Goal: Task Accomplishment & Management: Manage account settings

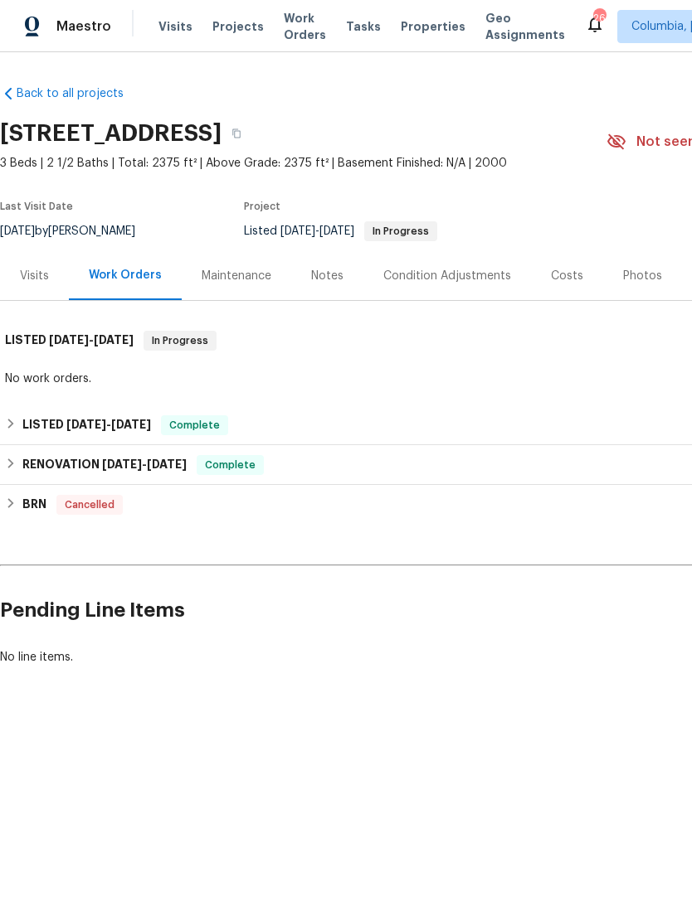
click at [323, 268] on div "Notes" at bounding box center [327, 276] width 32 height 17
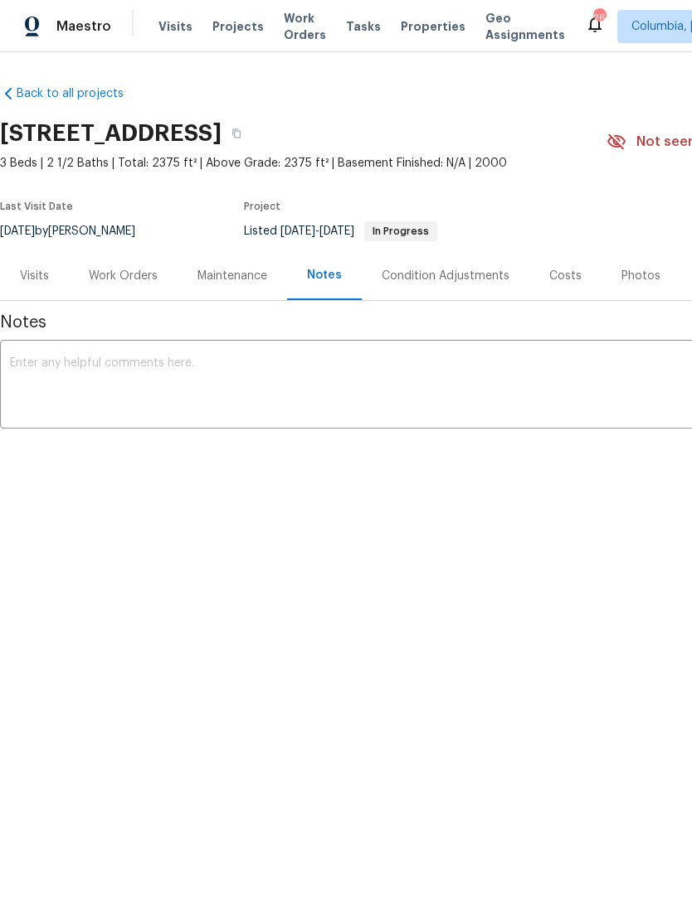
click at [111, 368] on textarea at bounding box center [468, 386] width 917 height 58
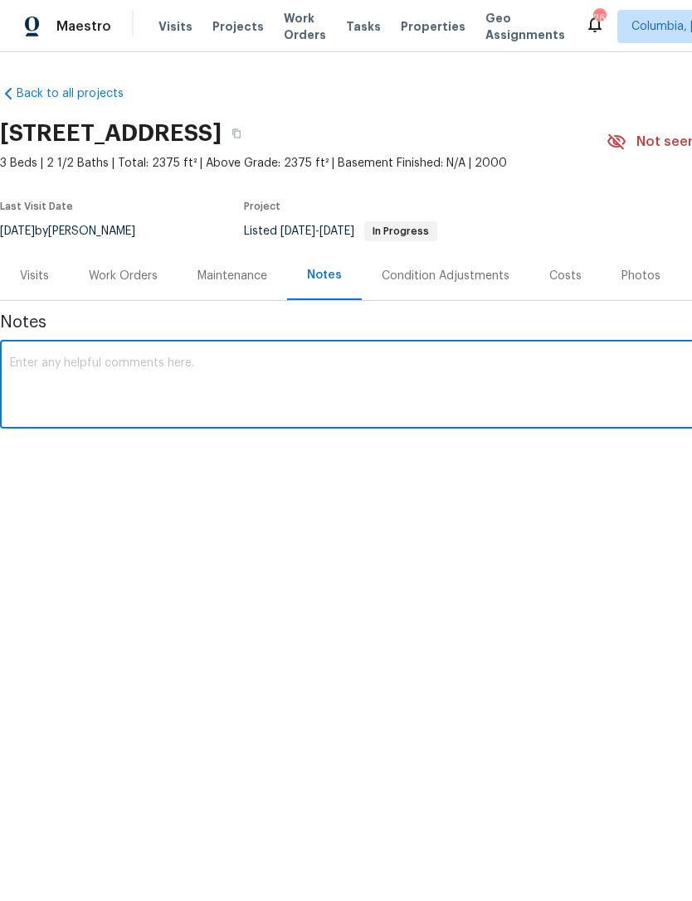
click at [93, 358] on textarea at bounding box center [468, 386] width 917 height 58
paste textarea "Original Supra box not at back door. HPM installed new Supra box #32792125 on t…"
click at [18, 360] on textarea "Original Supra box not at back door. HPM installed new Supra box #32792125 on t…" at bounding box center [468, 386] width 917 height 58
click at [12, 357] on textarea "Original Supra box not at back door. HPM installed new Supra box #32792125 on t…" at bounding box center [468, 386] width 917 height 58
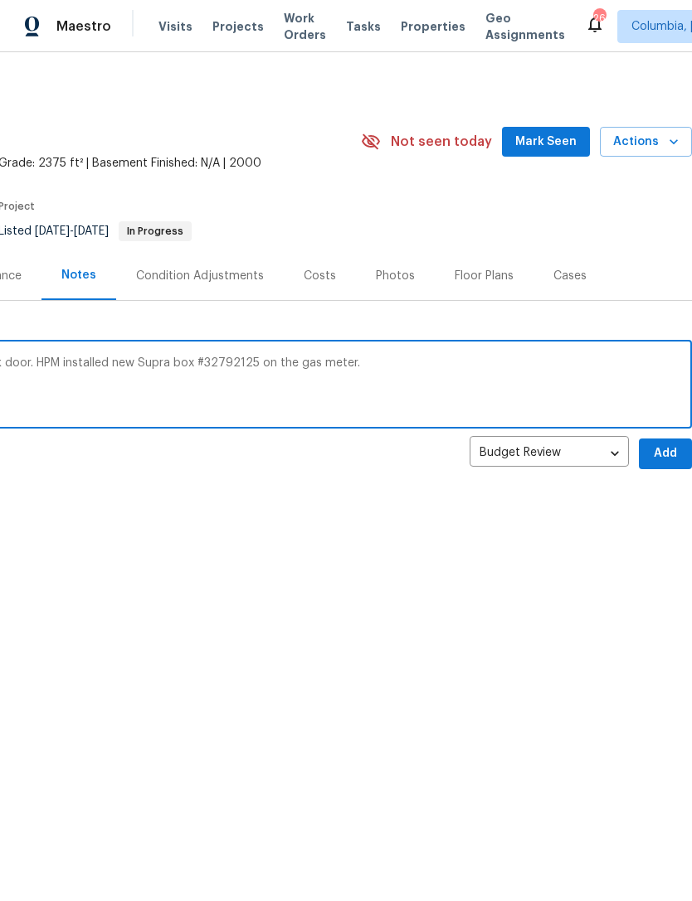
scroll to position [0, 245]
type textarea "#supra visit: Original Supra box not at back door. HPM installed new Supra box …"
click at [658, 445] on span "Add" at bounding box center [665, 454] width 27 height 21
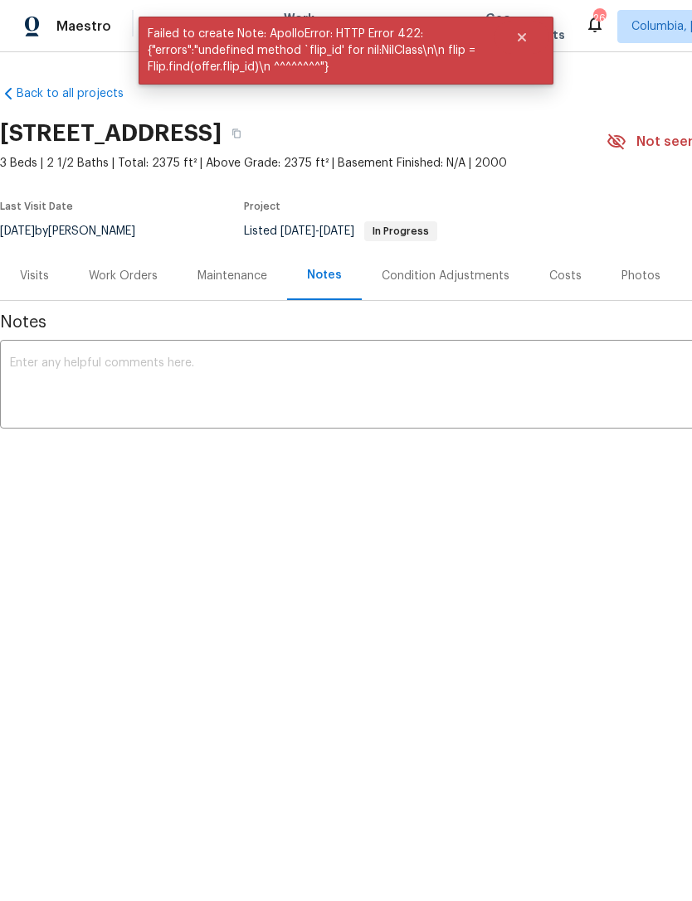
scroll to position [0, 0]
click at [245, 284] on div "Maintenance" at bounding box center [232, 276] width 70 height 17
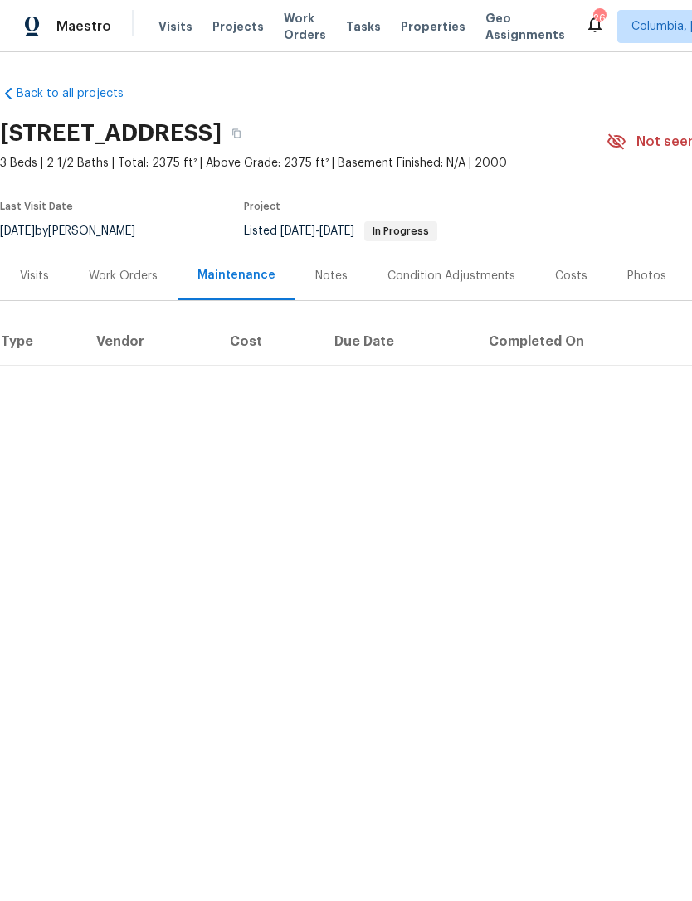
click at [120, 274] on div "Work Orders" at bounding box center [123, 276] width 69 height 17
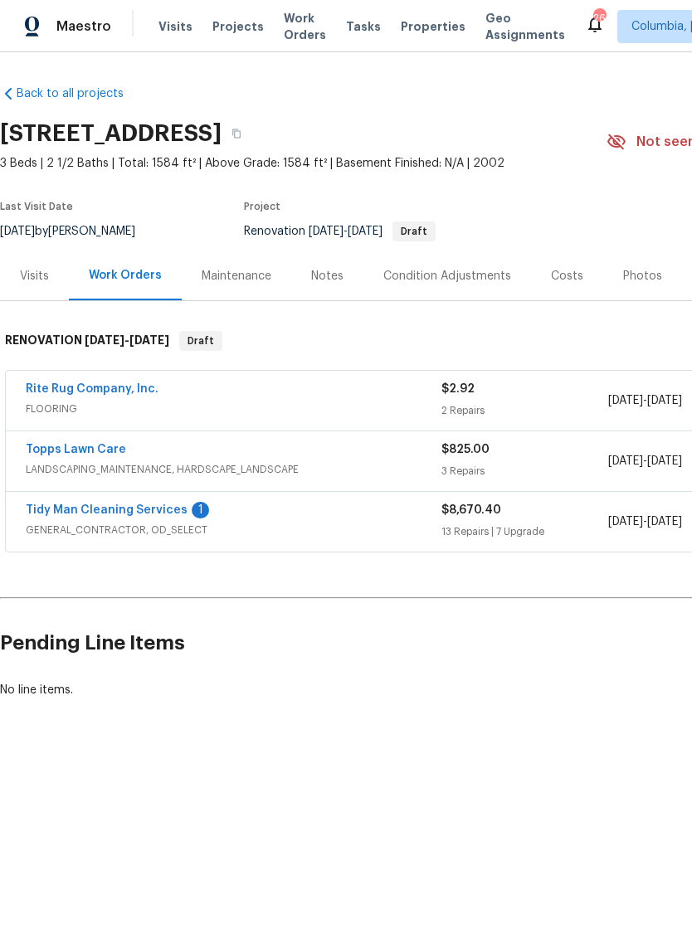
click at [413, 28] on span "Properties" at bounding box center [433, 26] width 65 height 17
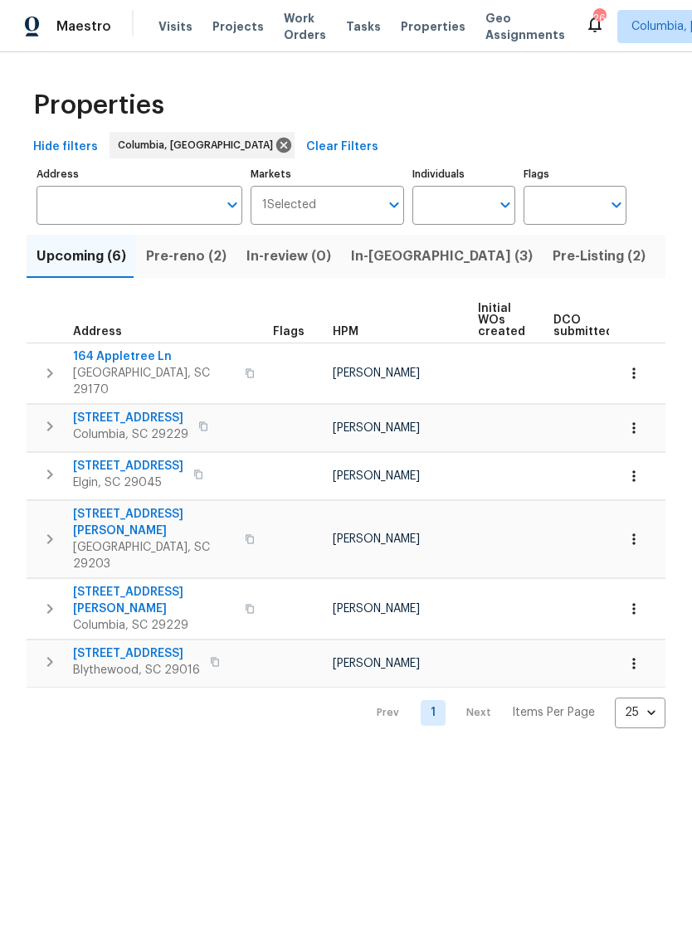
click at [665, 262] on span "Listed (18)" at bounding box center [699, 256] width 69 height 23
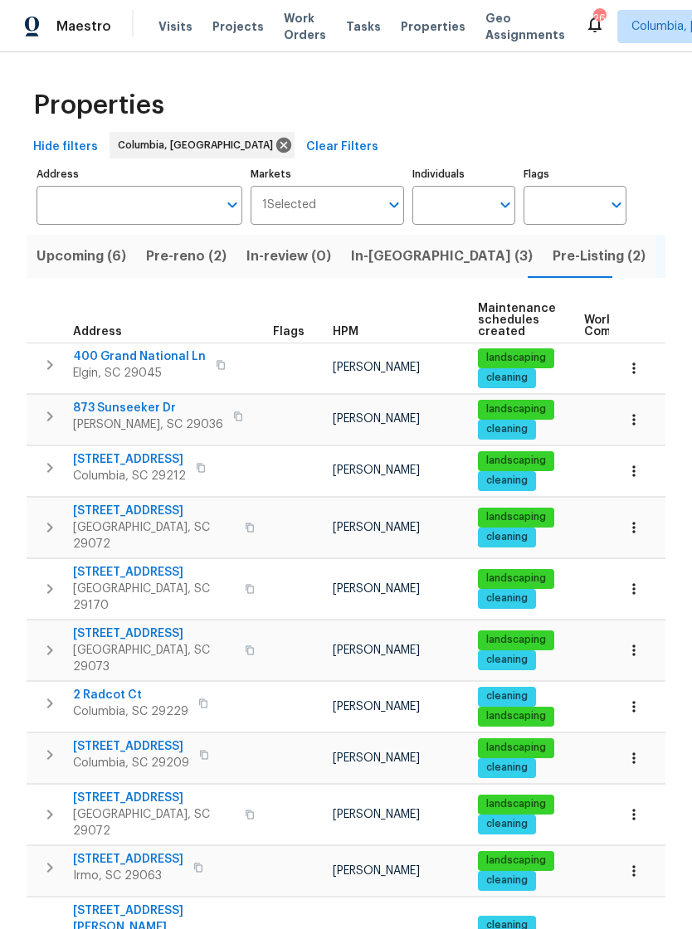
click at [552, 250] on span "Pre-Listing (2)" at bounding box center [598, 256] width 93 height 23
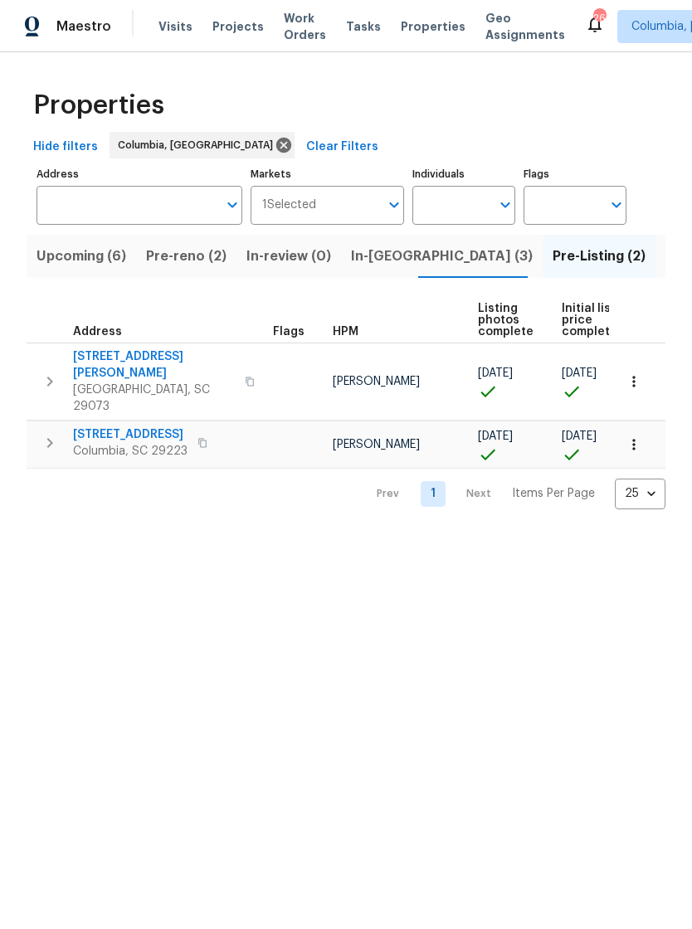
click at [95, 426] on span "105 Beaver Dam Rd" at bounding box center [130, 434] width 114 height 17
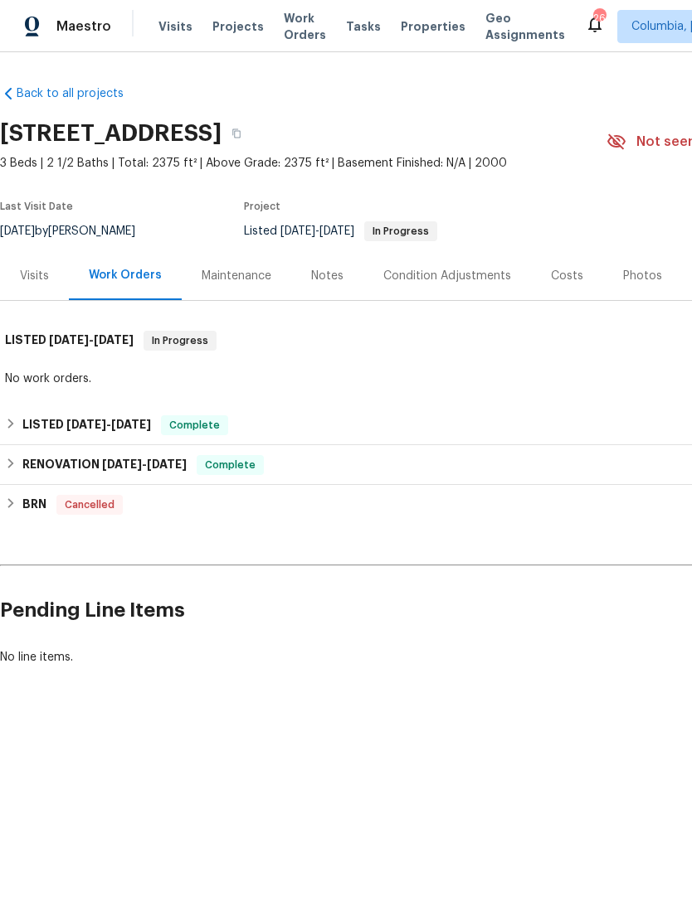
click at [333, 269] on div "Notes" at bounding box center [327, 276] width 32 height 17
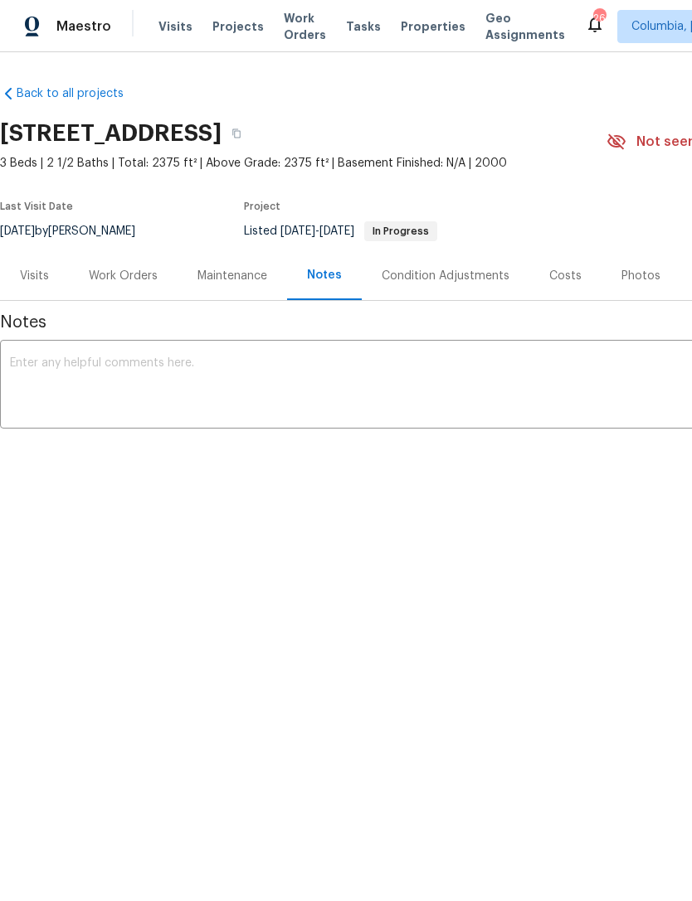
click at [27, 378] on textarea at bounding box center [468, 386] width 917 height 58
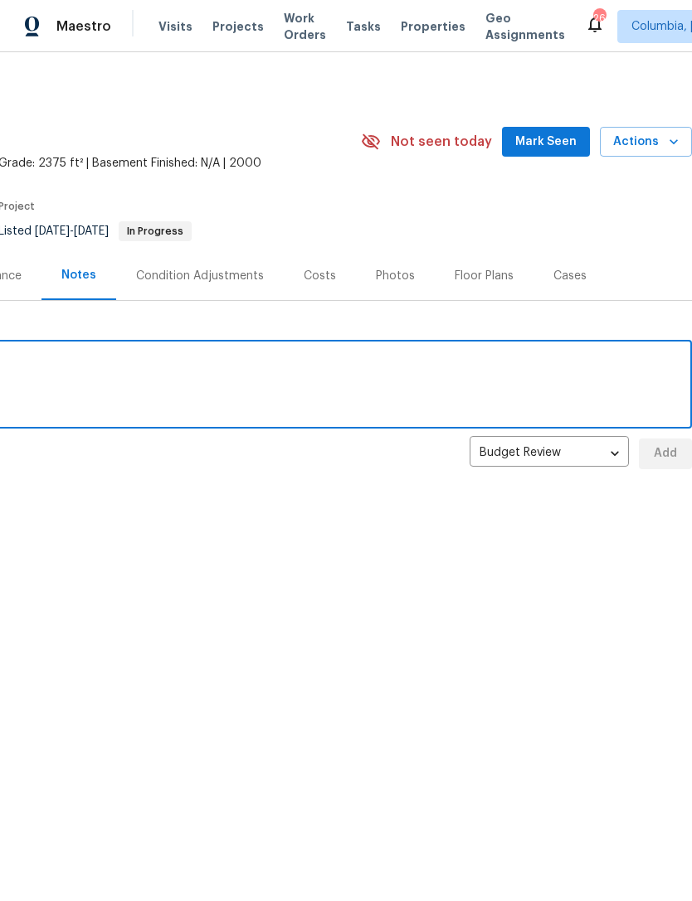
scroll to position [0, 245]
click at [614, 459] on body "Maestro Visits Projects Work Orders Tasks Properties Geo Assignments 26 Columbi…" at bounding box center [346, 291] width 692 height 582
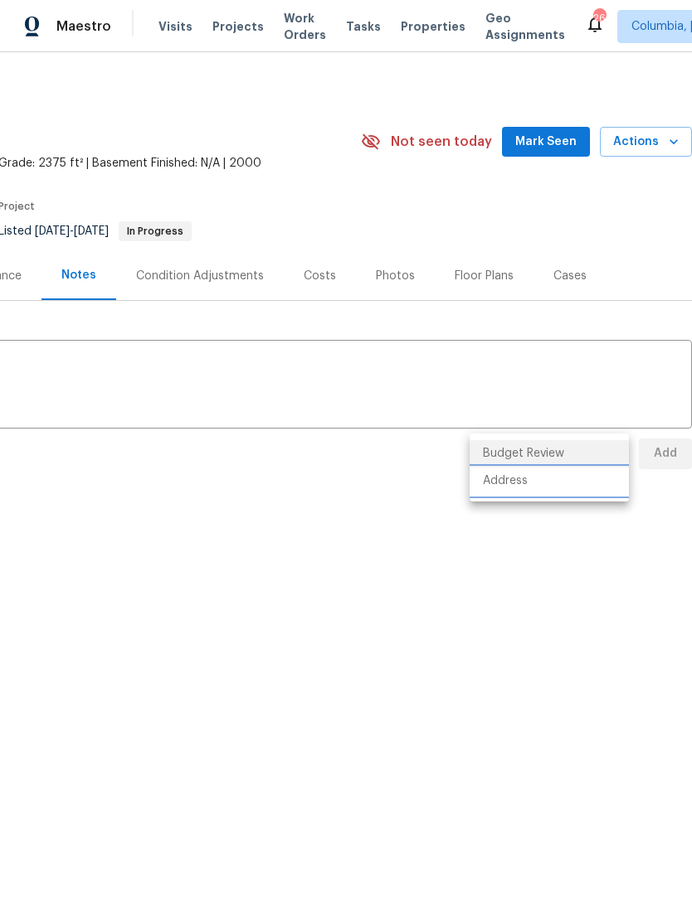
click at [566, 483] on li "Address" at bounding box center [548, 481] width 159 height 27
type input "address"
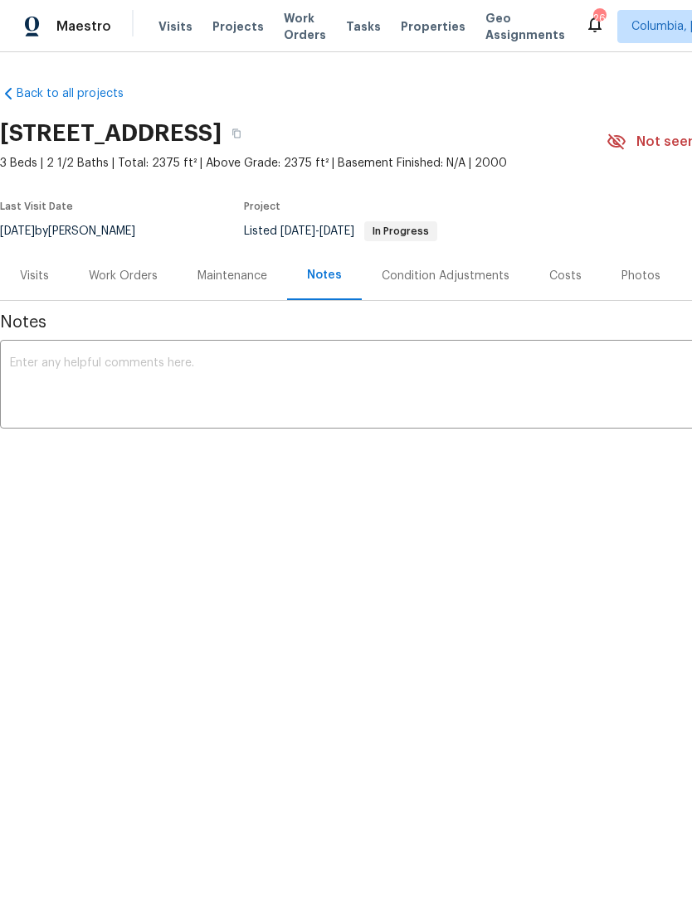
scroll to position [0, 0]
click at [36, 372] on textarea at bounding box center [468, 386] width 917 height 58
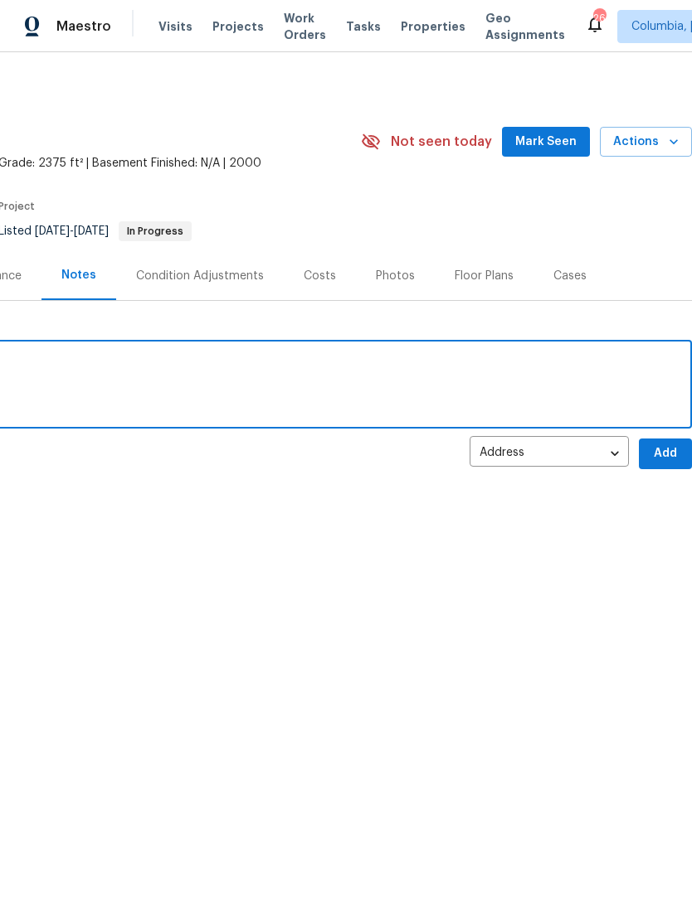
scroll to position [0, 245]
type textarea "Supra box installed on gas meter"
click at [673, 457] on span "Add" at bounding box center [665, 454] width 27 height 21
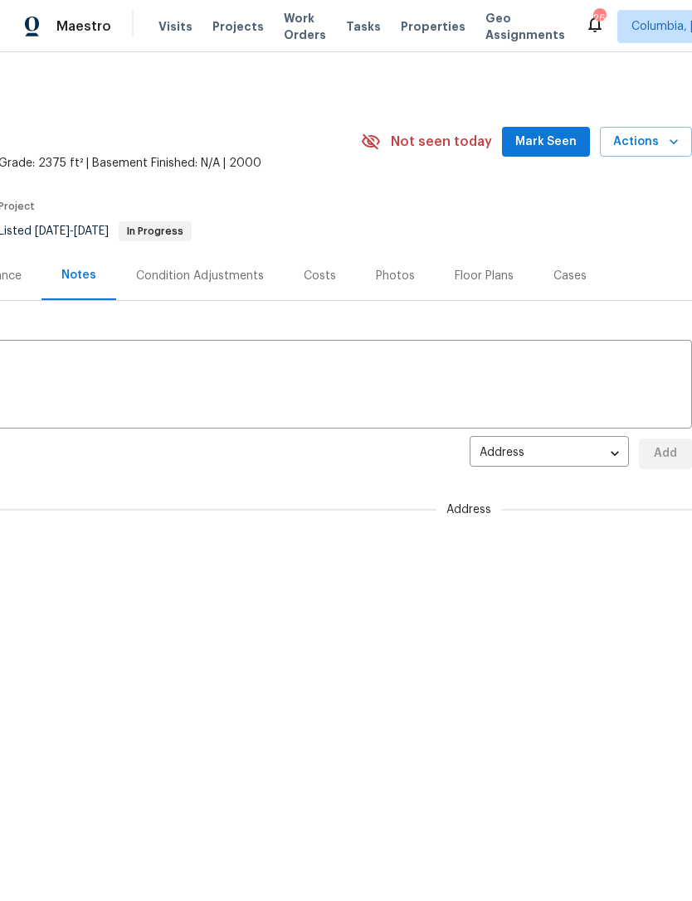
click at [579, 459] on body "Maestro Visits Projects Work Orders Tasks Properties Geo Assignments 26 Columbi…" at bounding box center [346, 335] width 692 height 670
click at [557, 425] on li "Budget Review" at bounding box center [548, 426] width 159 height 27
type input "budget_review"
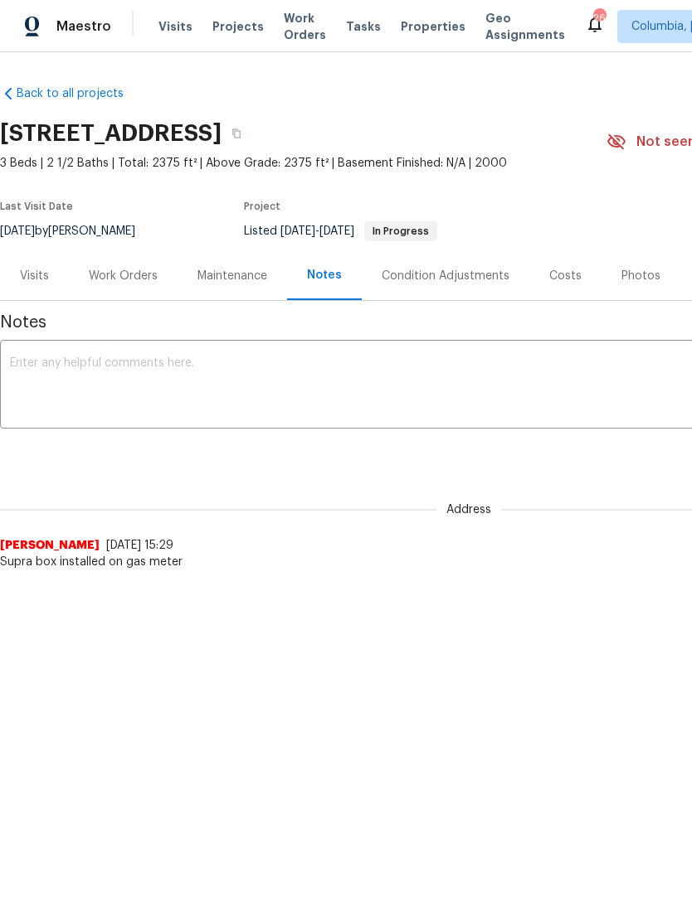
scroll to position [0, 0]
click at [27, 371] on textarea at bounding box center [468, 386] width 917 height 58
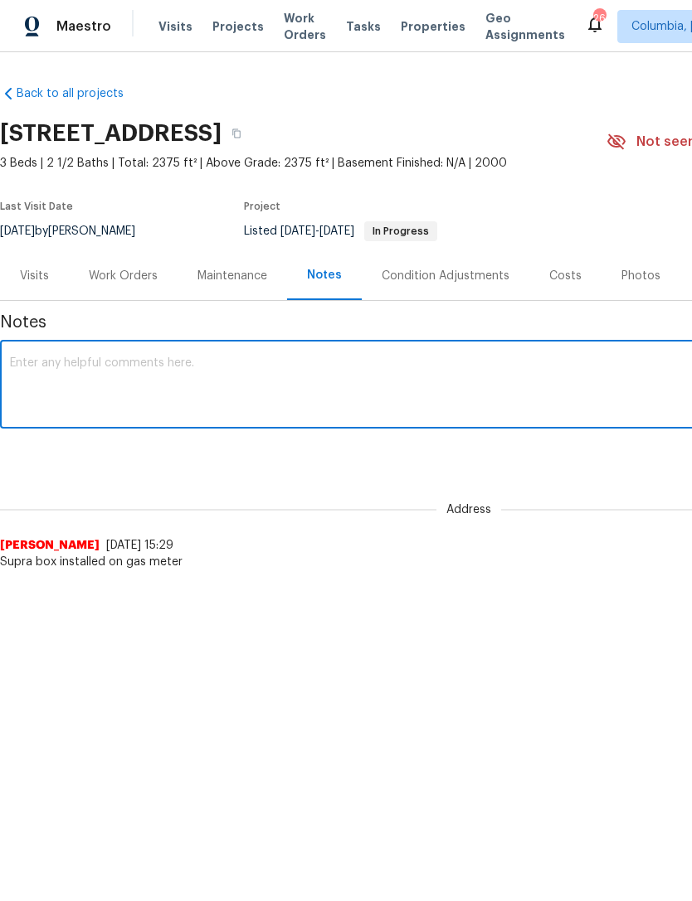
click at [102, 273] on div "Work Orders" at bounding box center [123, 276] width 69 height 17
